Goal: Information Seeking & Learning: Learn about a topic

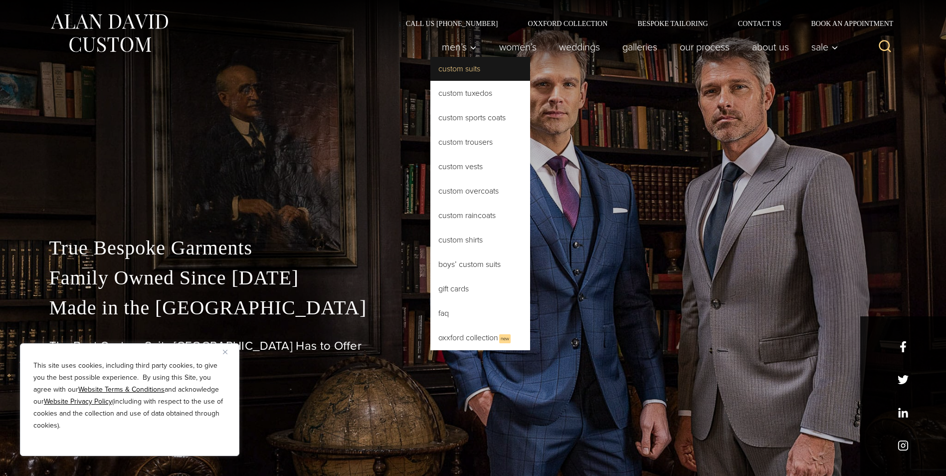
click at [462, 69] on link "Custom Suits" at bounding box center [480, 69] width 100 height 24
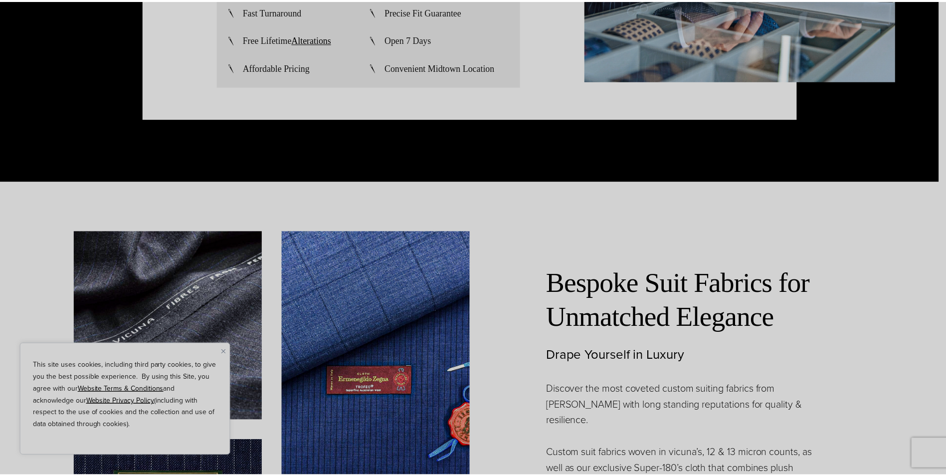
scroll to position [2892, 0]
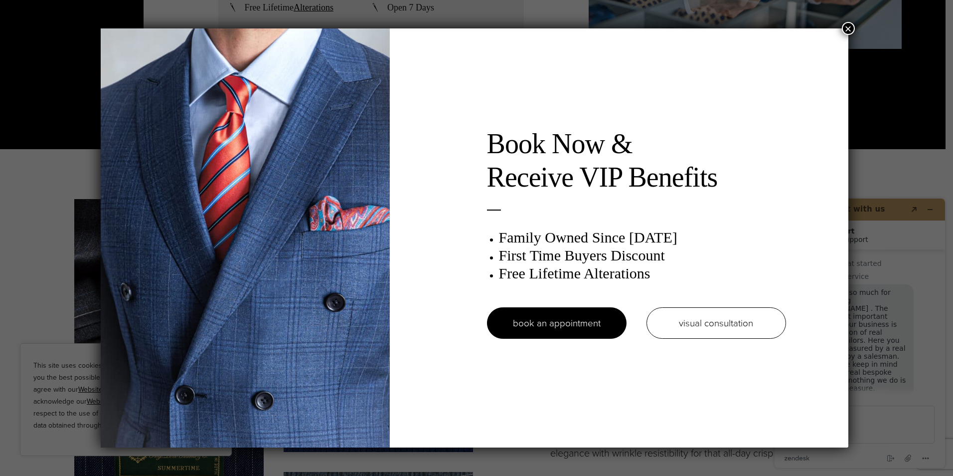
click at [853, 28] on button "×" at bounding box center [848, 28] width 13 height 13
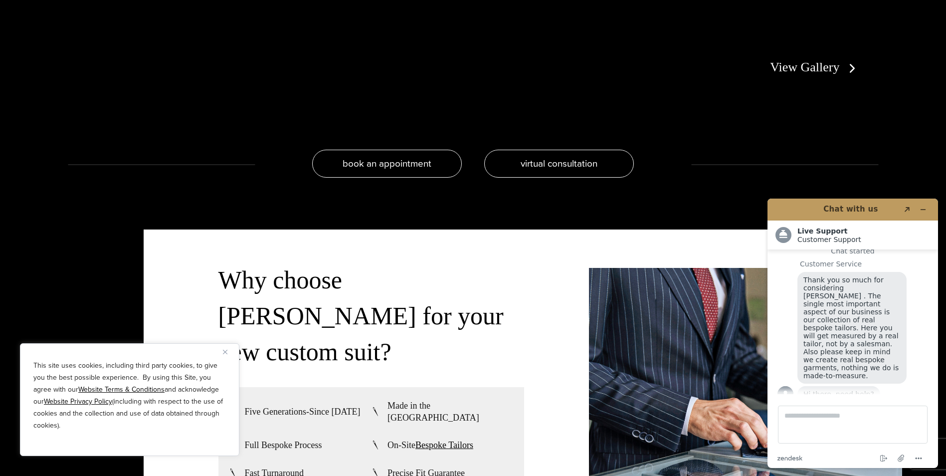
scroll to position [2443, 0]
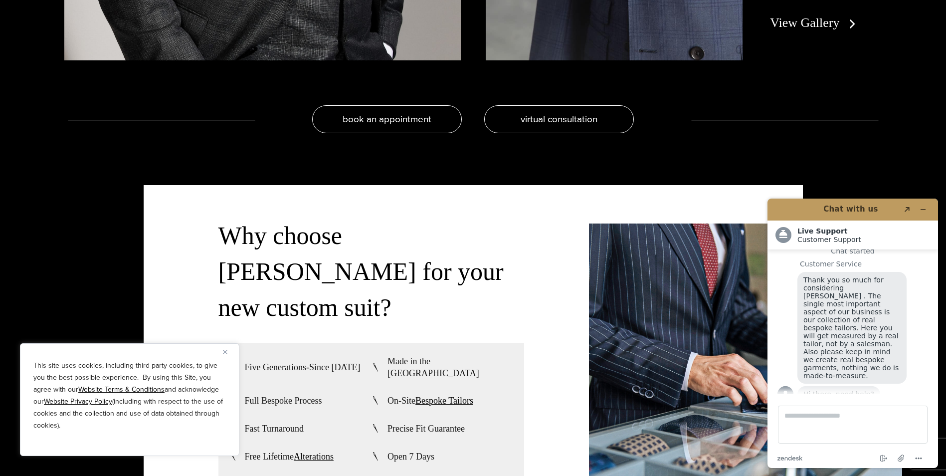
click at [793, 23] on link "View Gallery" at bounding box center [814, 22] width 89 height 14
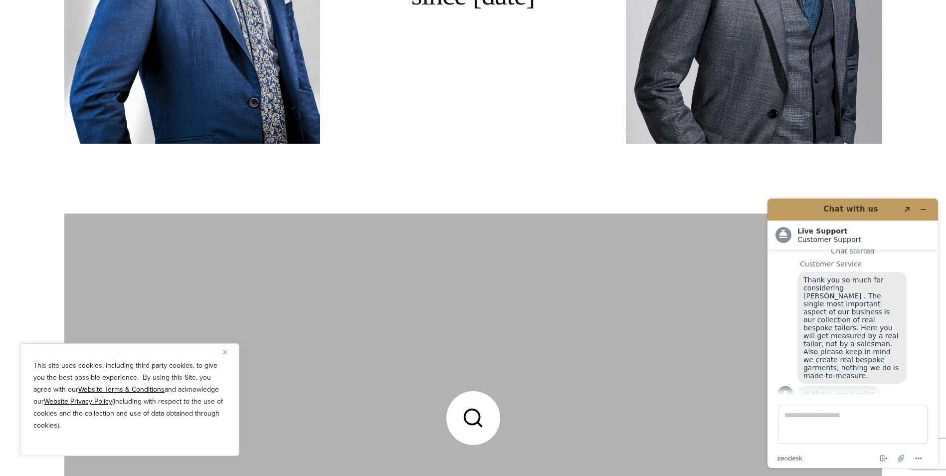
scroll to position [898, 0]
